Goal: Transaction & Acquisition: Purchase product/service

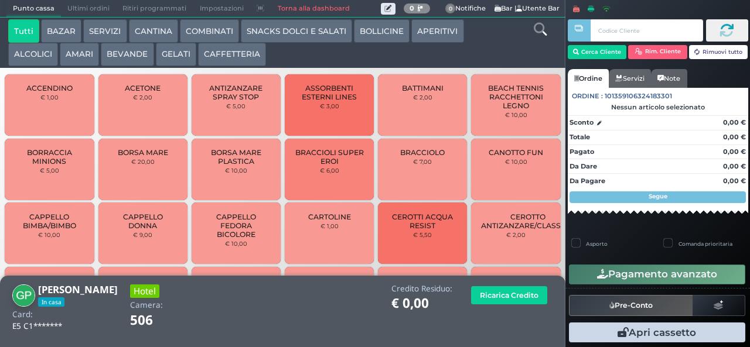
click at [215, 32] on button "COMBINATI" at bounding box center [209, 30] width 59 height 23
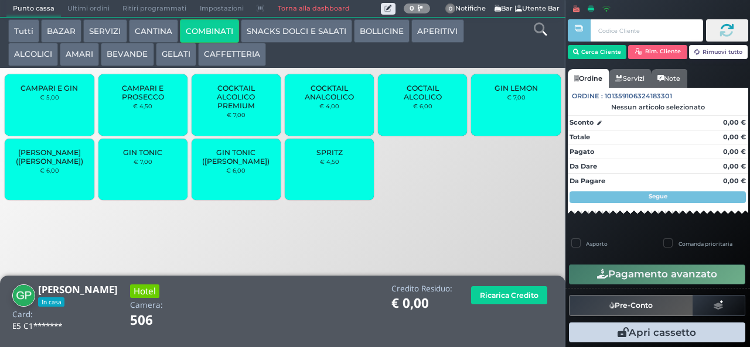
click at [39, 63] on button "ALCOLICI" at bounding box center [33, 54] width 50 height 23
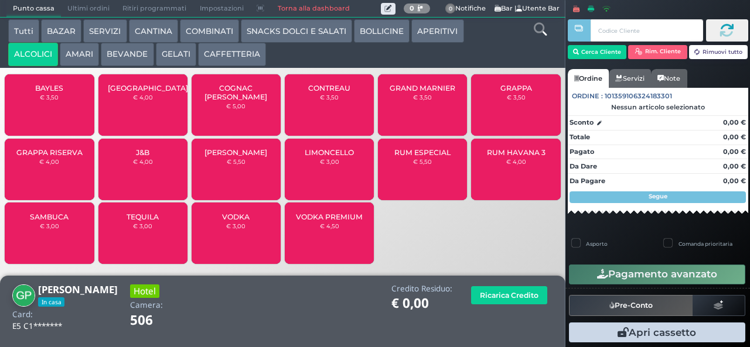
click at [388, 28] on button "BOLLICINE" at bounding box center [382, 30] width 56 height 23
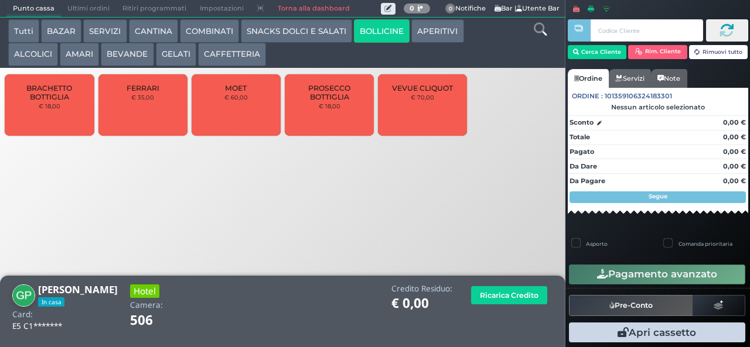
click at [134, 63] on button "BEVANDE" at bounding box center [127, 54] width 53 height 23
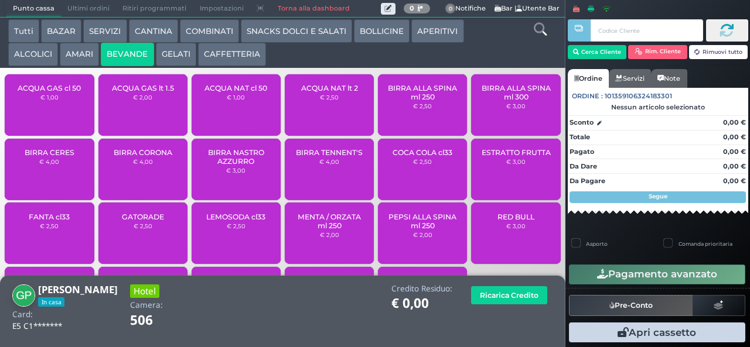
click at [211, 31] on button "COMBINATI" at bounding box center [209, 30] width 59 height 23
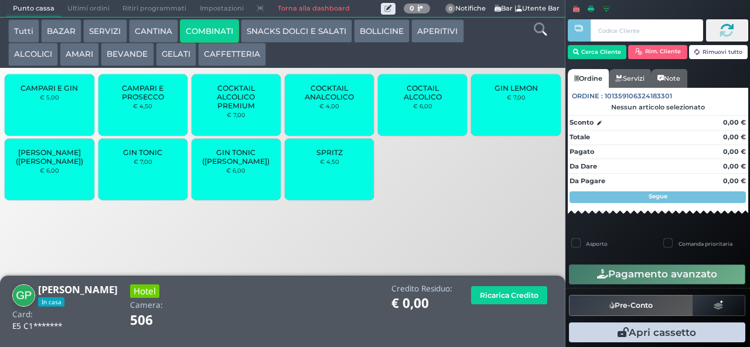
click at [336, 165] on small "€ 4,50" at bounding box center [329, 161] width 19 height 7
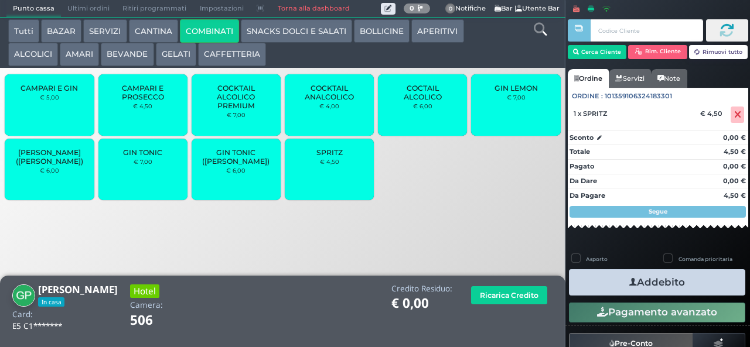
click at [648, 283] on button "Addebito" at bounding box center [657, 283] width 176 height 26
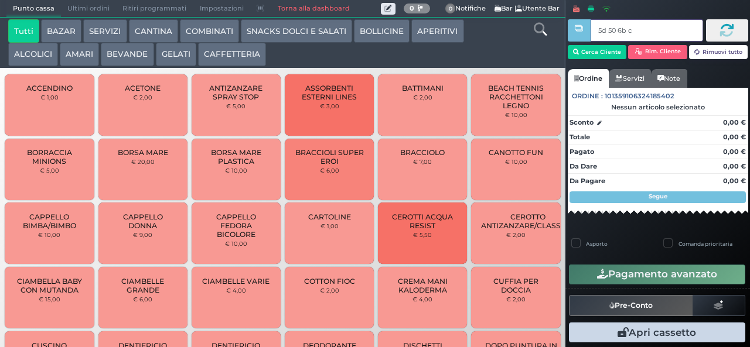
type input "5d 50 6b c3"
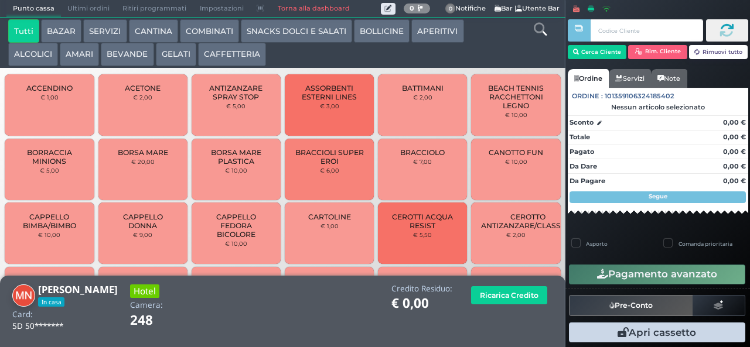
click at [139, 61] on button "BEVANDE" at bounding box center [127, 54] width 53 height 23
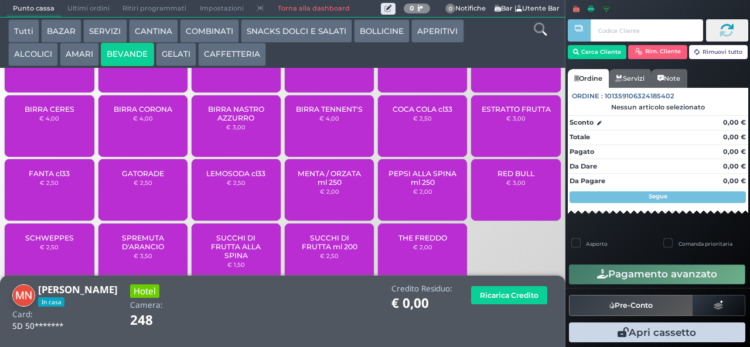
scroll to position [78, 0]
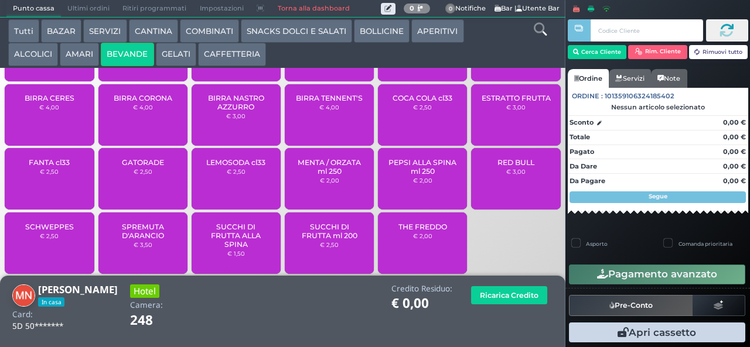
click at [513, 167] on span "RED BULL" at bounding box center [515, 162] width 37 height 9
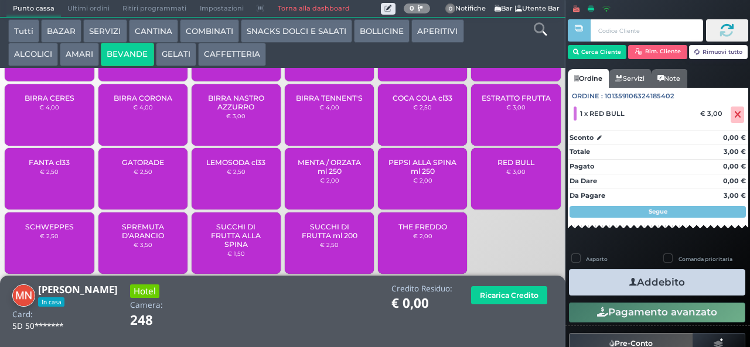
click at [647, 283] on button "Addebito" at bounding box center [657, 283] width 176 height 26
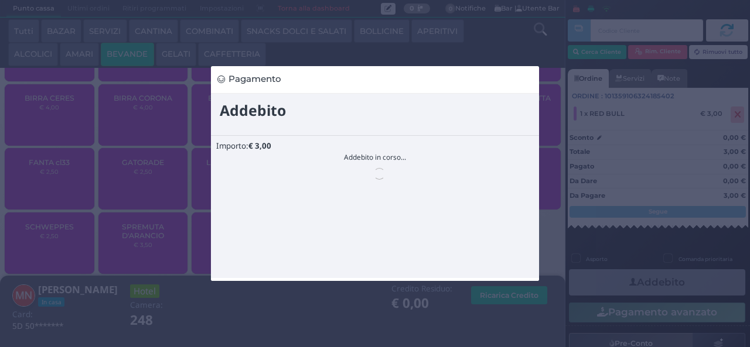
scroll to position [0, 0]
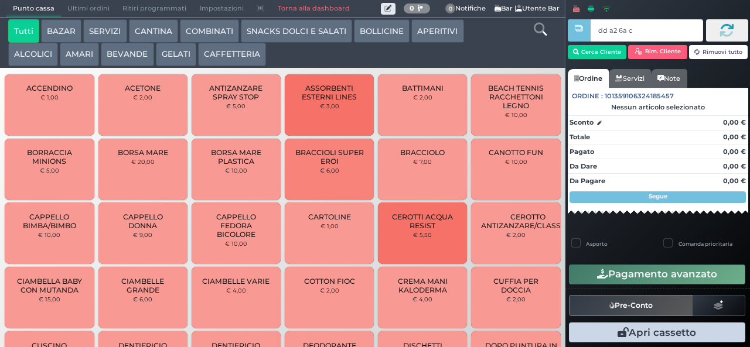
type input "dd a2 6a c3"
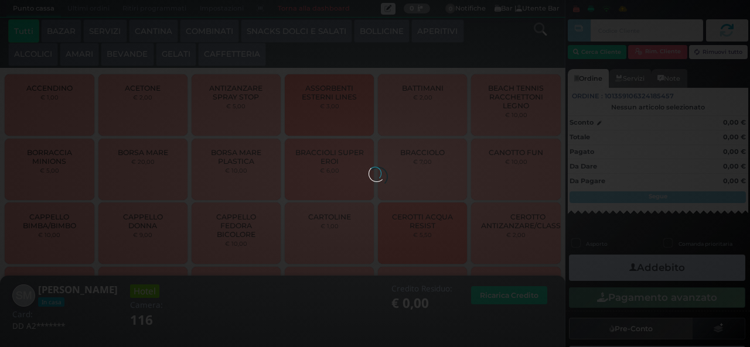
click at [125, 56] on button "BEVANDE" at bounding box center [127, 54] width 53 height 23
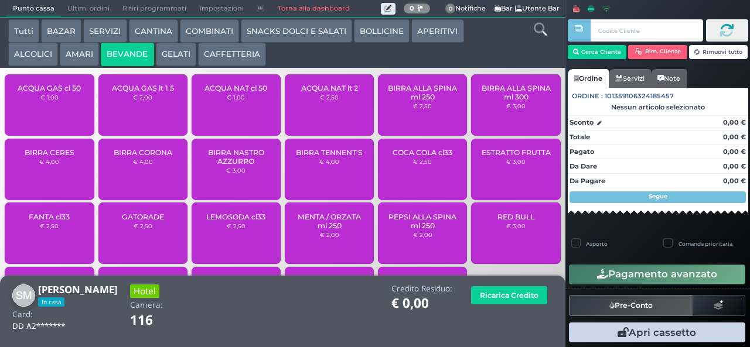
click at [288, 39] on button "SNACKS DOLCI E SALATI" at bounding box center [296, 30] width 111 height 23
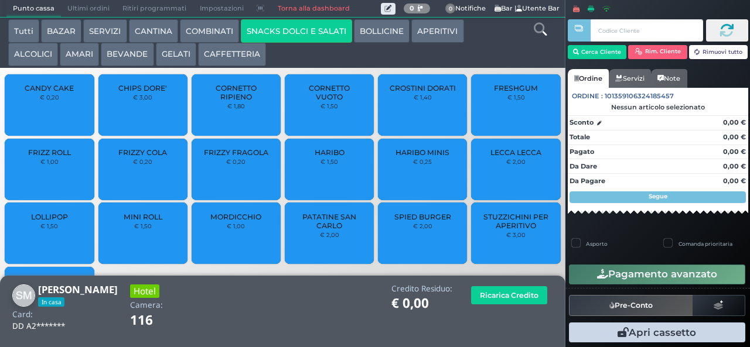
click at [217, 39] on button "COMBINATI" at bounding box center [209, 30] width 59 height 23
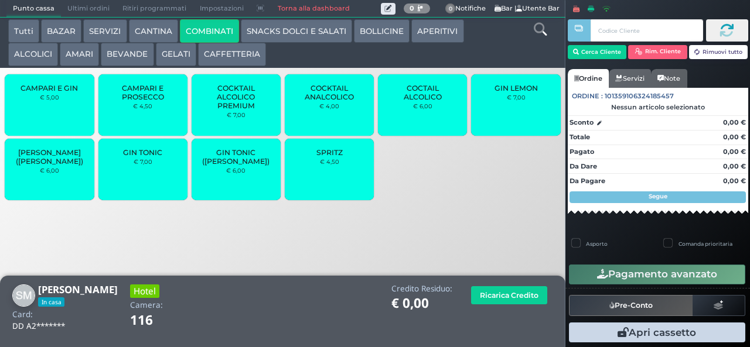
click at [321, 165] on small "€ 4,50" at bounding box center [329, 161] width 19 height 7
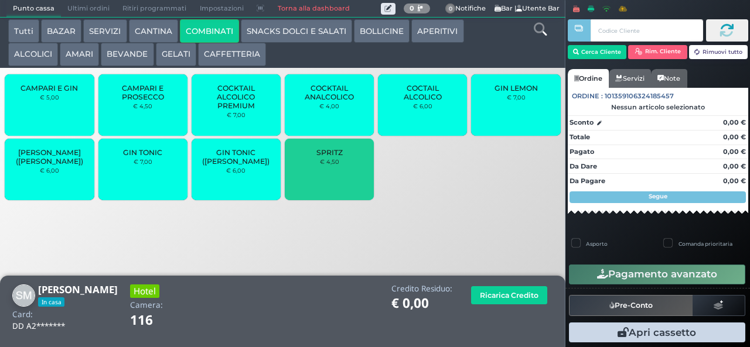
click at [318, 180] on div "SPRITZ € 4,50" at bounding box center [329, 170] width 89 height 62
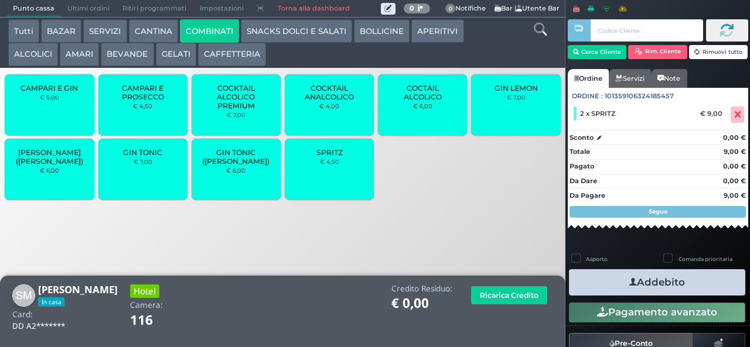
click at [281, 39] on button "SNACKS DOLCI E SALATI" at bounding box center [296, 30] width 111 height 23
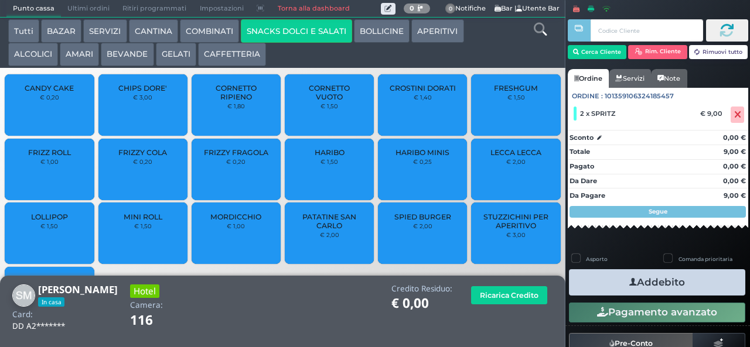
click at [325, 223] on span "PATATINE SAN CARLO" at bounding box center [330, 222] width 70 height 18
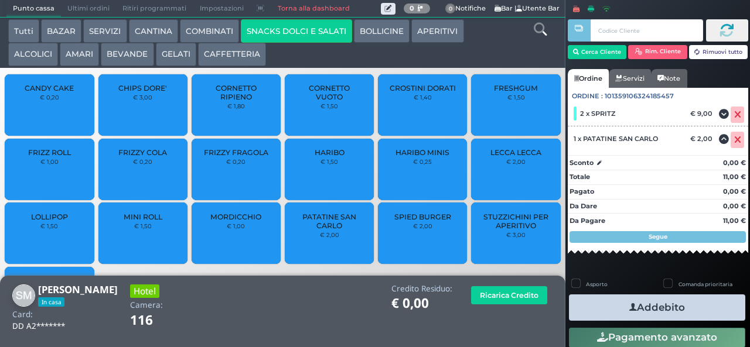
click at [611, 305] on button "Addebito" at bounding box center [657, 308] width 176 height 26
